Goal: Task Accomplishment & Management: Use online tool/utility

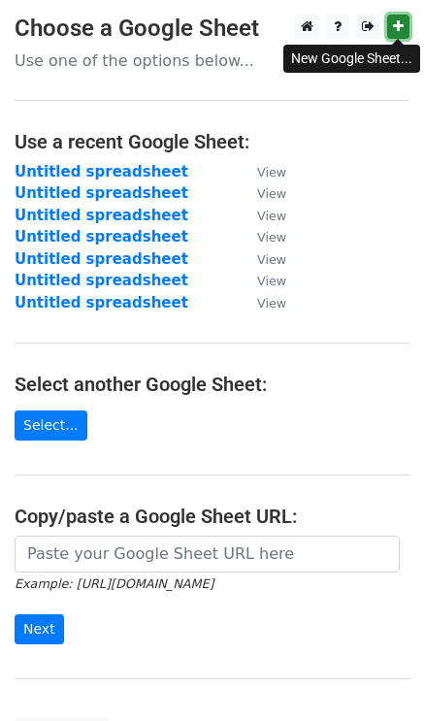
click at [404, 24] on link at bounding box center [398, 27] width 22 height 24
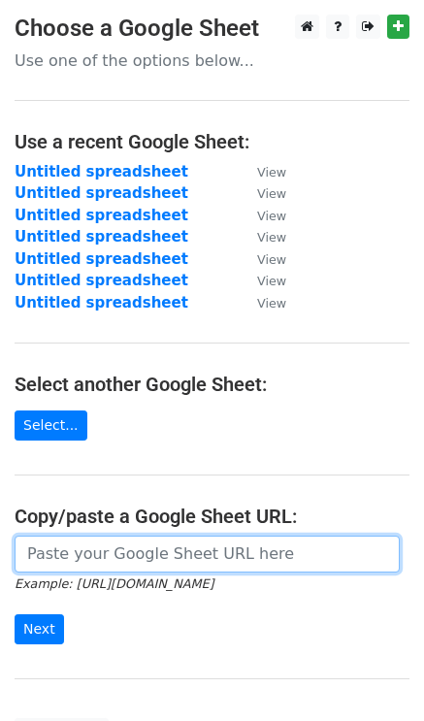
click at [45, 556] on input "url" at bounding box center [207, 554] width 385 height 37
paste input "[URL][DOMAIN_NAME]"
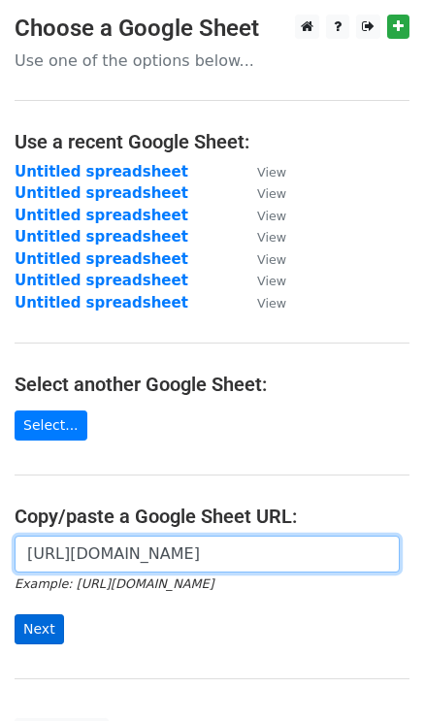
type input "[URL][DOMAIN_NAME]"
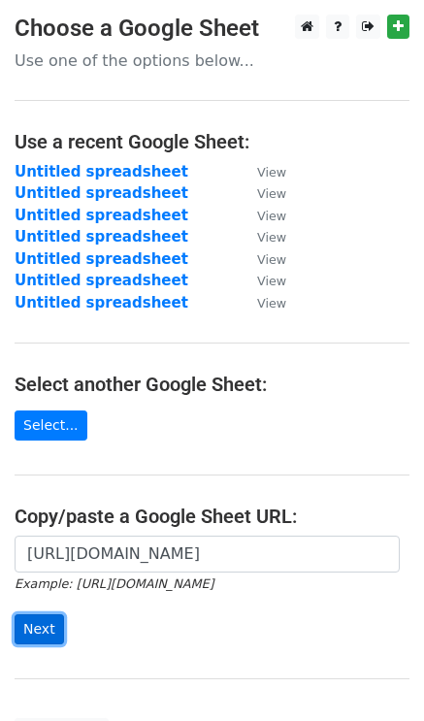
click at [41, 625] on input "Next" at bounding box center [39, 629] width 49 height 30
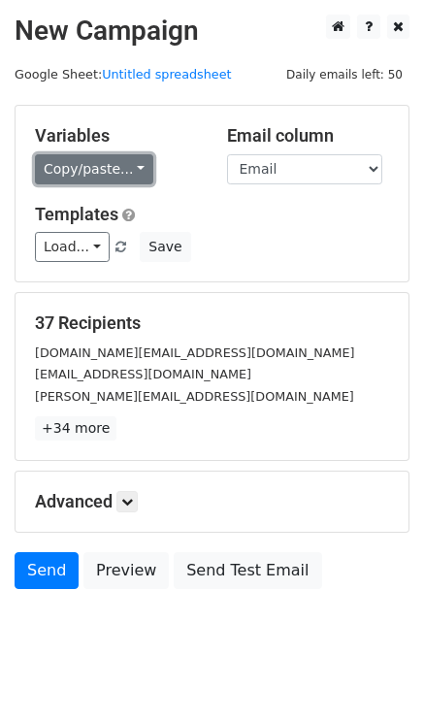
click at [96, 166] on link "Copy/paste..." at bounding box center [94, 169] width 118 height 30
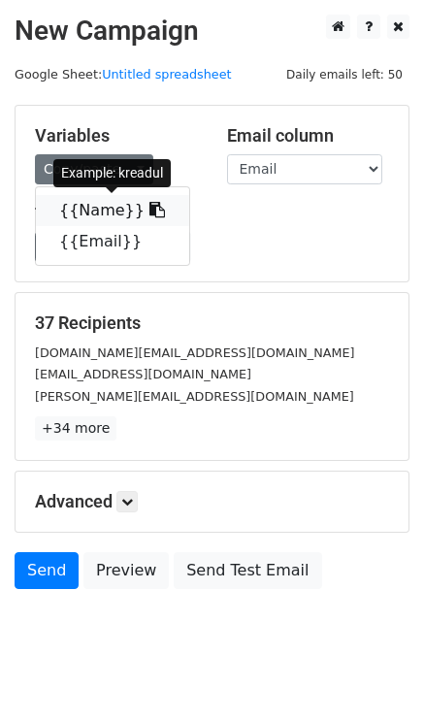
click at [98, 205] on link "{{Name}}" at bounding box center [112, 210] width 153 height 31
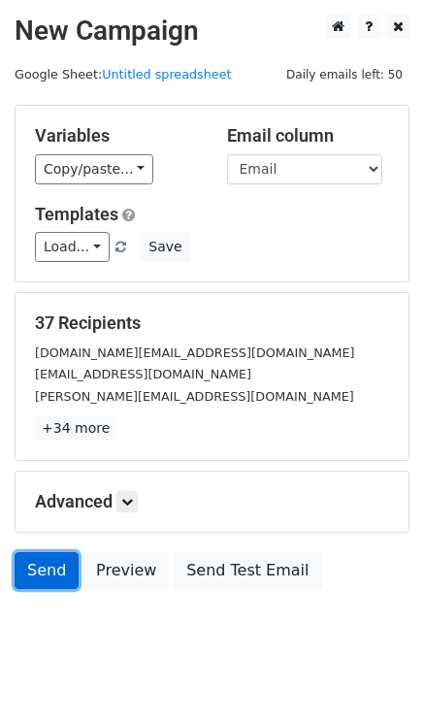
click at [37, 573] on link "Send" at bounding box center [47, 570] width 64 height 37
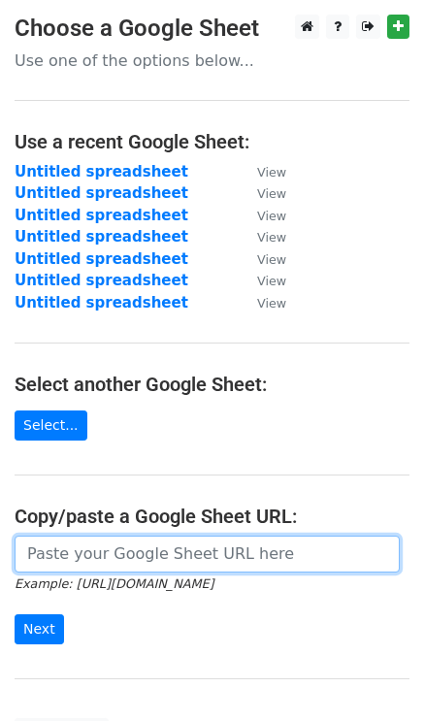
click at [58, 554] on input "url" at bounding box center [207, 554] width 385 height 37
paste input "https://docs.google.com/spreadsheets/d/1u2Y5tk87TPABxaJ7KNwGeMF4nnwssUFN3V9VVW9…"
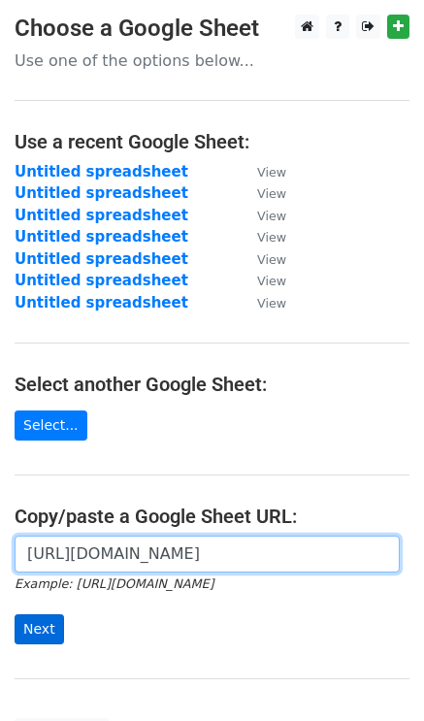
type input "https://docs.google.com/spreadsheets/d/1u2Y5tk87TPABxaJ7KNwGeMF4nnwssUFN3V9VVW9…"
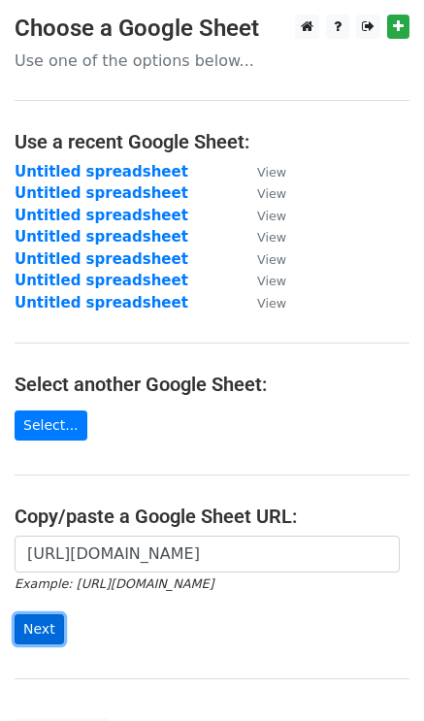
scroll to position [0, 0]
click at [43, 637] on input "Next" at bounding box center [39, 629] width 49 height 30
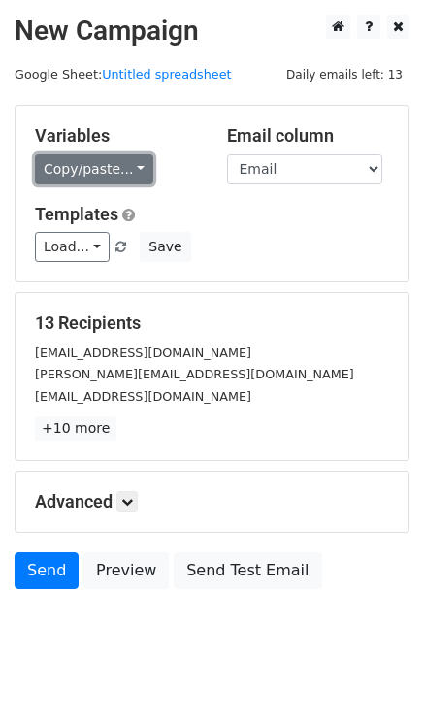
click at [84, 161] on link "Copy/paste..." at bounding box center [94, 169] width 118 height 30
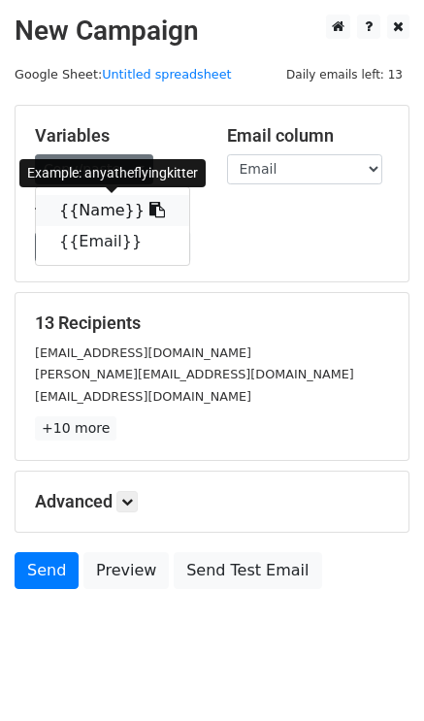
click at [105, 211] on link "{{Name}}" at bounding box center [112, 210] width 153 height 31
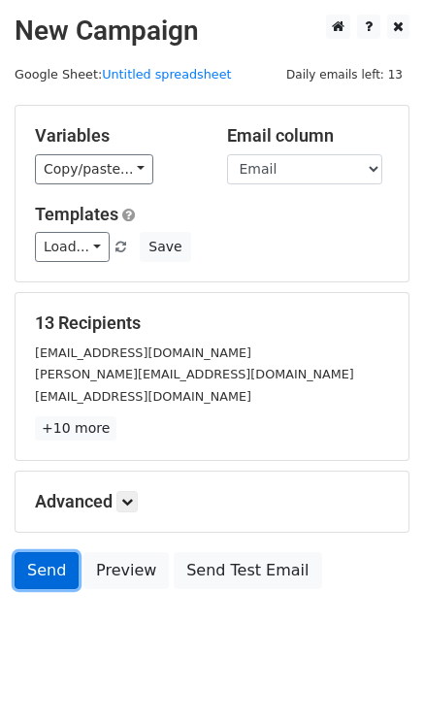
click at [37, 571] on link "Send" at bounding box center [47, 570] width 64 height 37
